Goal: Task Accomplishment & Management: Use online tool/utility

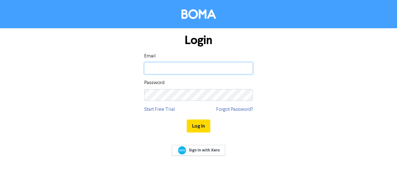
type input "[PERSON_NAME][EMAIL_ADDRESS][DOMAIN_NAME]"
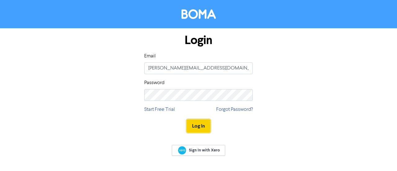
click at [204, 130] on button "Log In" at bounding box center [199, 125] width 24 height 13
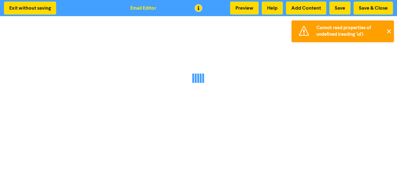
click at [388, 31] on button "✕" at bounding box center [389, 31] width 10 height 22
